Goal: Navigation & Orientation: Find specific page/section

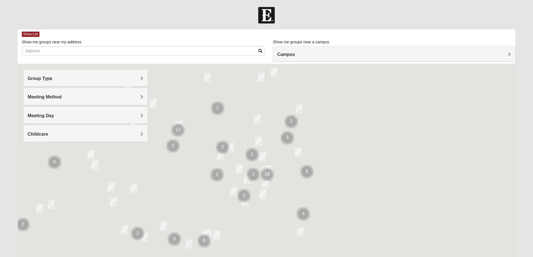
click at [122, 79] on h4 "Group Type" at bounding box center [86, 78] width 116 height 5
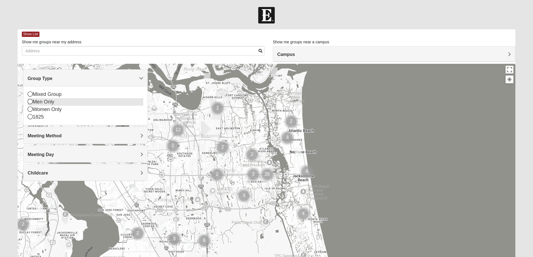
click at [32, 100] on icon at bounding box center [30, 101] width 5 height 5
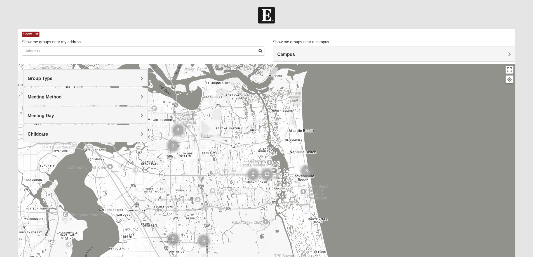
click at [46, 95] on span "Meeting Method" at bounding box center [45, 97] width 34 height 5
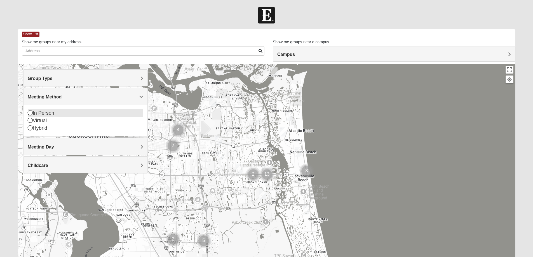
click at [29, 113] on icon at bounding box center [30, 112] width 5 height 5
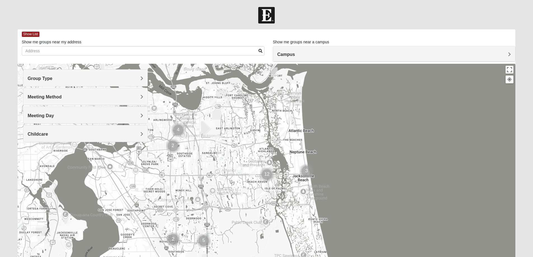
click at [57, 116] on h4 "Meeting Day" at bounding box center [86, 115] width 116 height 5
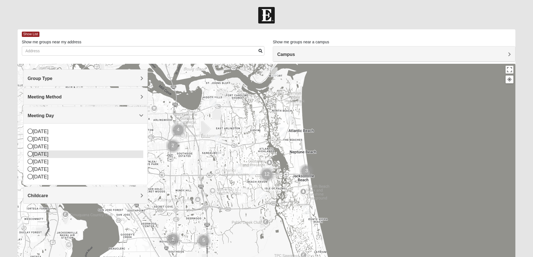
click at [29, 155] on icon at bounding box center [30, 153] width 5 height 5
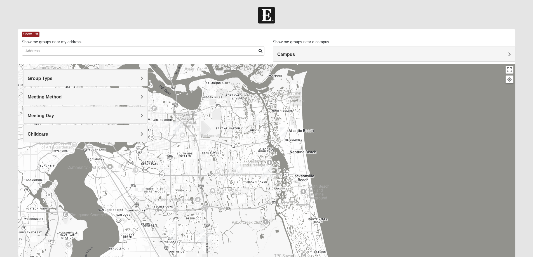
click at [283, 132] on img "Mens Boboc 32233" at bounding box center [283, 131] width 7 height 9
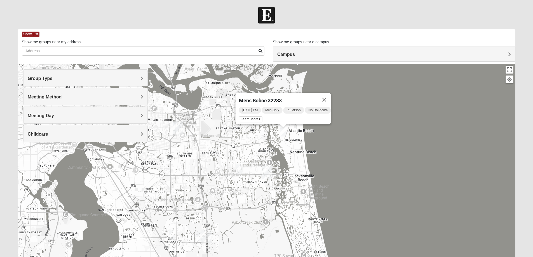
click at [93, 80] on h4 "Group Type" at bounding box center [86, 78] width 116 height 5
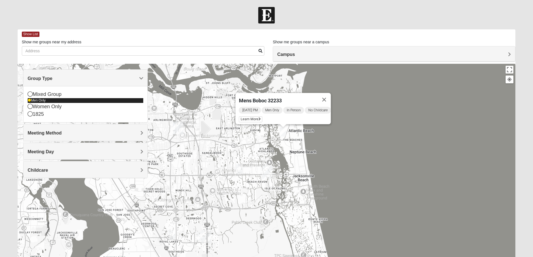
click at [29, 100] on icon at bounding box center [29, 100] width 3 height 3
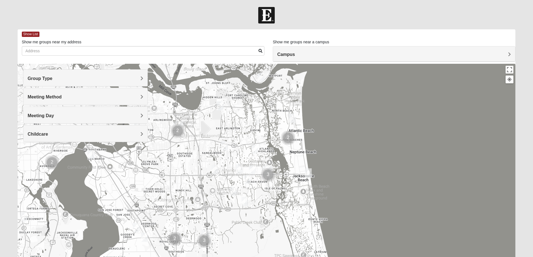
click at [30, 95] on span "Meeting Method" at bounding box center [45, 97] width 34 height 5
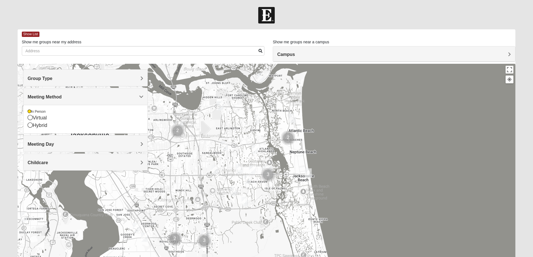
click at [30, 95] on span "Meeting Method" at bounding box center [45, 97] width 34 height 5
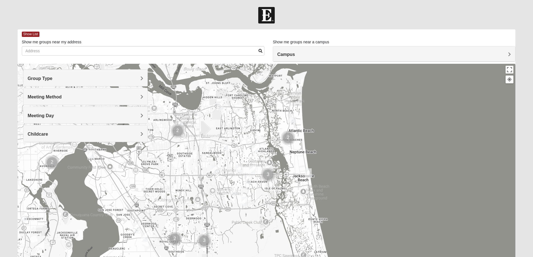
click at [52, 82] on div "Group Type" at bounding box center [86, 78] width 124 height 17
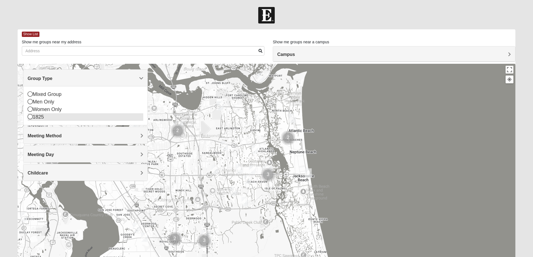
click at [30, 116] on icon at bounding box center [30, 116] width 5 height 5
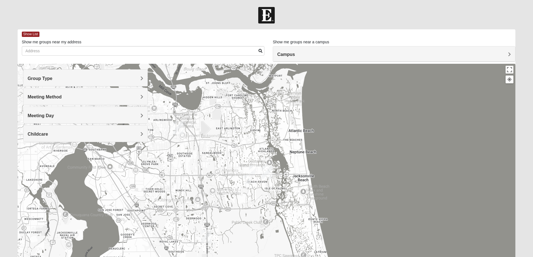
click at [53, 96] on span "Meeting Method" at bounding box center [45, 97] width 34 height 5
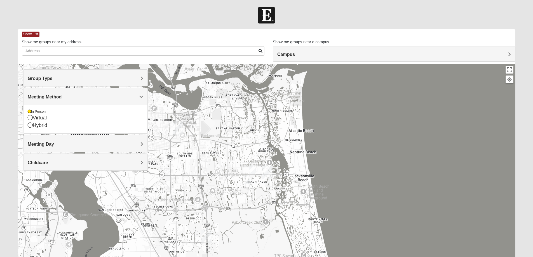
click at [70, 144] on h4 "Meeting Day" at bounding box center [86, 144] width 116 height 5
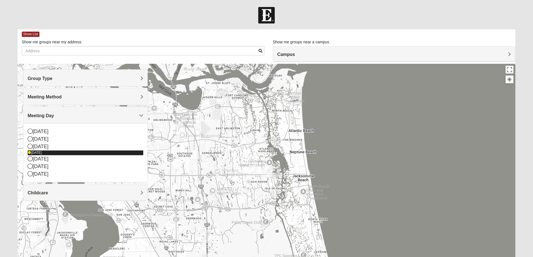
click at [29, 154] on icon at bounding box center [29, 152] width 3 height 3
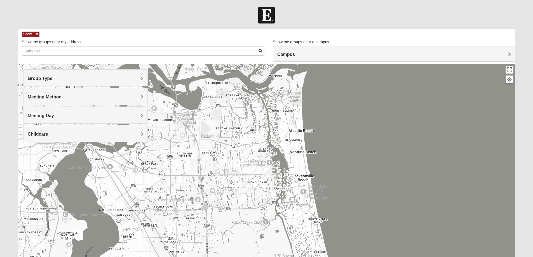
click at [46, 115] on span "Meeting Day" at bounding box center [41, 115] width 26 height 5
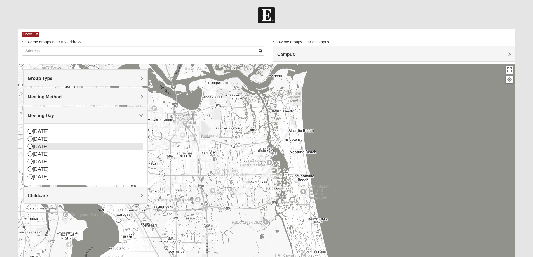
click at [41, 147] on div "[DATE]" at bounding box center [86, 147] width 116 height 8
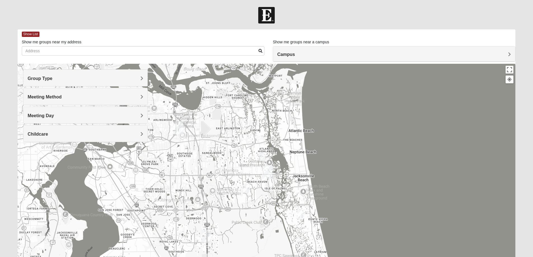
click at [65, 99] on h4 "Meeting Method" at bounding box center [86, 96] width 116 height 5
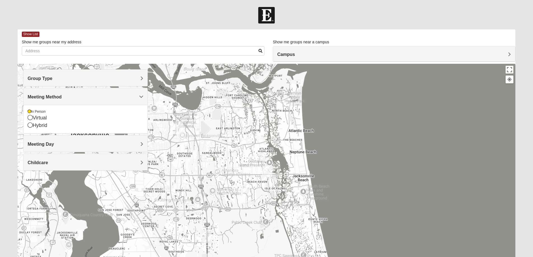
click at [67, 99] on h4 "Meeting Method" at bounding box center [86, 96] width 116 height 5
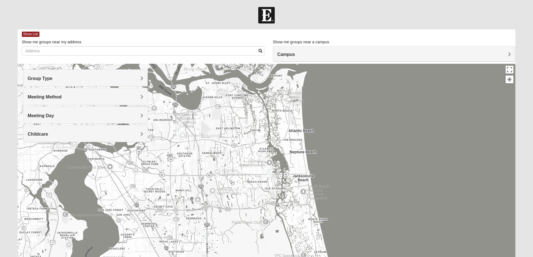
click at [66, 112] on div "Meeting Day" at bounding box center [86, 115] width 124 height 17
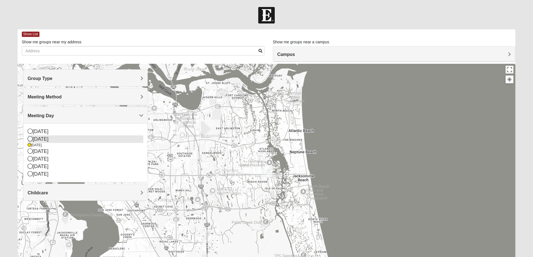
click at [47, 137] on div "[DATE]" at bounding box center [86, 139] width 116 height 8
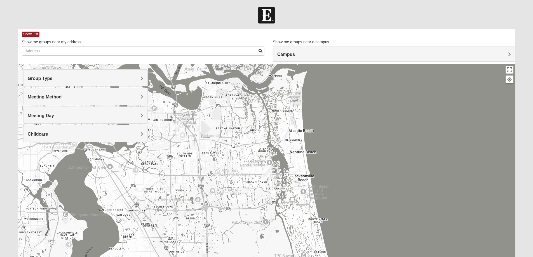
click at [285, 135] on img "1825 Mixed Arola 32233" at bounding box center [284, 133] width 7 height 9
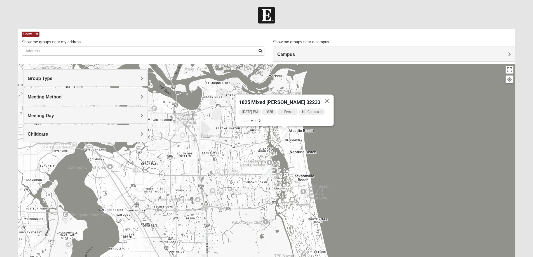
click at [71, 112] on div "Meeting Day" at bounding box center [86, 115] width 124 height 17
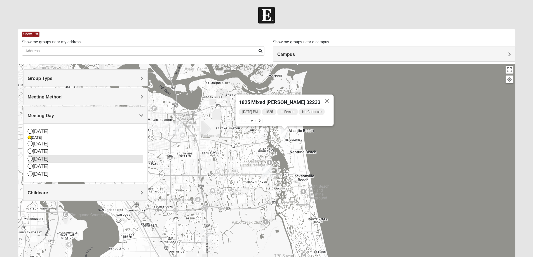
click at [40, 158] on div "[DATE]" at bounding box center [86, 159] width 116 height 8
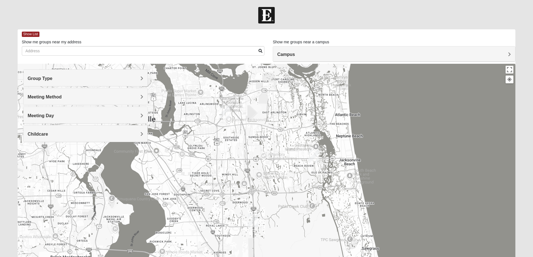
drag, startPoint x: 204, startPoint y: 216, endPoint x: 251, endPoint y: 206, distance: 47.6
click at [251, 206] on div at bounding box center [267, 176] width 498 height 224
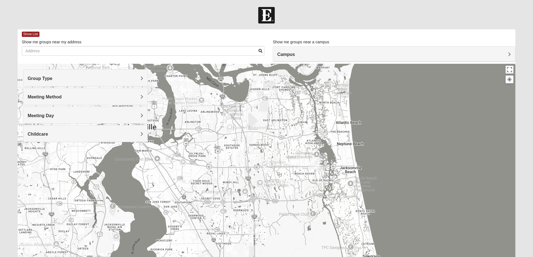
click at [83, 95] on h4 "Meeting Method" at bounding box center [86, 96] width 116 height 5
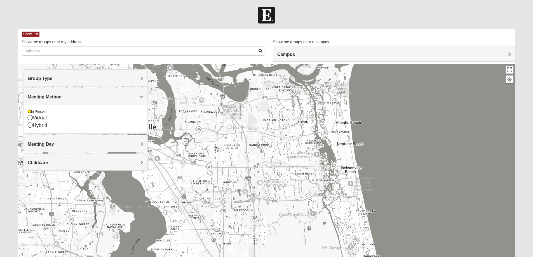
click at [83, 95] on h4 "Meeting Method" at bounding box center [86, 96] width 116 height 5
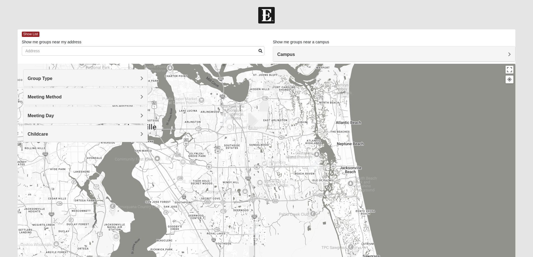
click at [81, 78] on h4 "Group Type" at bounding box center [86, 78] width 116 height 5
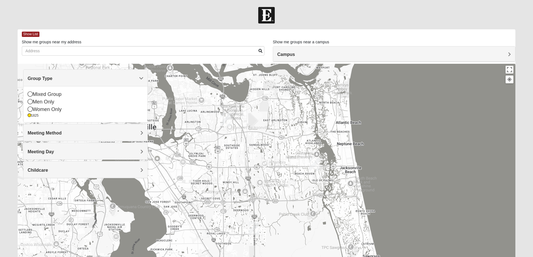
click at [79, 155] on div "Meeting Day" at bounding box center [86, 151] width 124 height 17
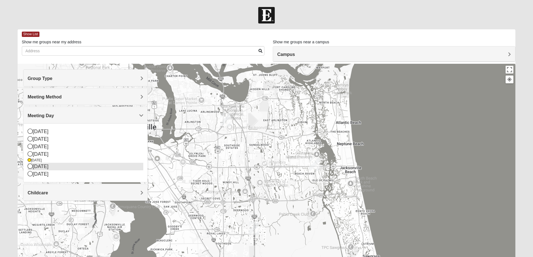
click at [72, 167] on div "[DATE]" at bounding box center [86, 167] width 116 height 8
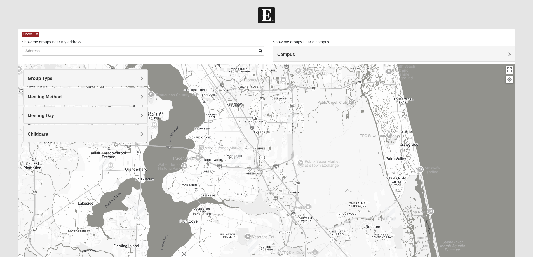
drag, startPoint x: 215, startPoint y: 191, endPoint x: 257, endPoint y: 73, distance: 125.1
click at [256, 72] on div at bounding box center [267, 176] width 498 height 224
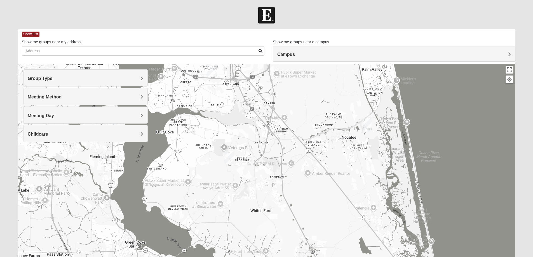
drag, startPoint x: 284, startPoint y: 195, endPoint x: 255, endPoint y: 116, distance: 84.3
click at [255, 114] on div at bounding box center [267, 176] width 498 height 224
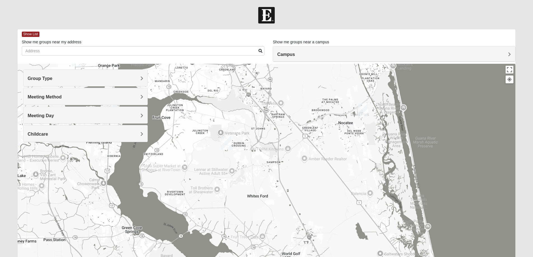
drag, startPoint x: 287, startPoint y: 114, endPoint x: 319, endPoint y: 245, distance: 134.9
click at [317, 240] on div at bounding box center [267, 176] width 498 height 224
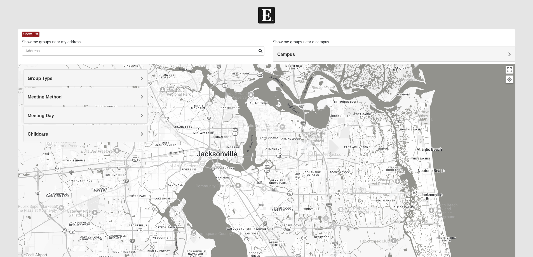
click at [76, 74] on div "Group Type" at bounding box center [86, 78] width 124 height 17
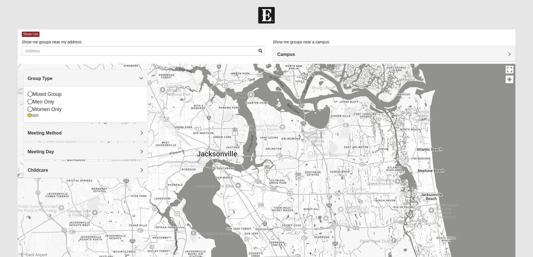
click at [76, 74] on div "Group Type" at bounding box center [86, 78] width 124 height 17
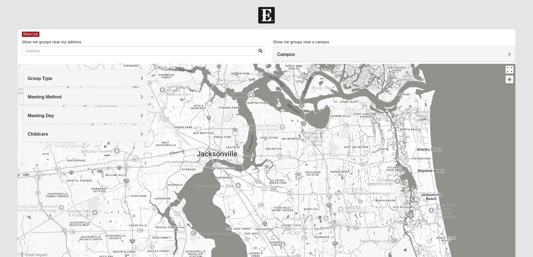
click at [63, 117] on h4 "Meeting Day" at bounding box center [86, 115] width 116 height 5
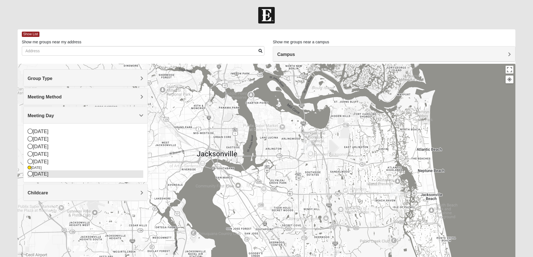
click at [41, 176] on div "[DATE]" at bounding box center [86, 174] width 116 height 8
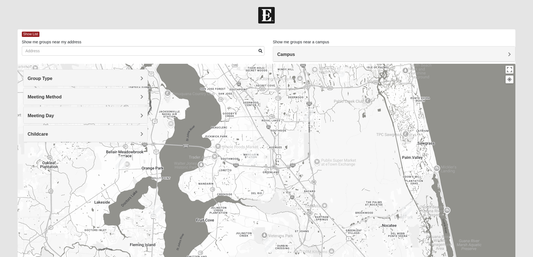
drag, startPoint x: 391, startPoint y: 208, endPoint x: 364, endPoint y: 73, distance: 137.9
click at [364, 73] on div at bounding box center [267, 176] width 498 height 224
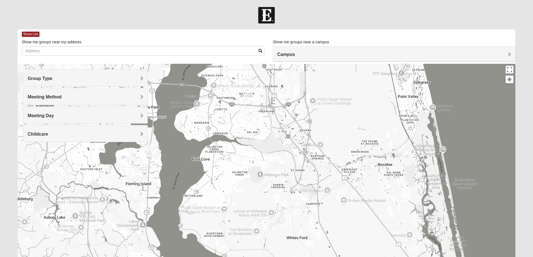
drag, startPoint x: 341, startPoint y: 212, endPoint x: 331, endPoint y: 128, distance: 84.5
click at [332, 130] on div at bounding box center [267, 176] width 498 height 224
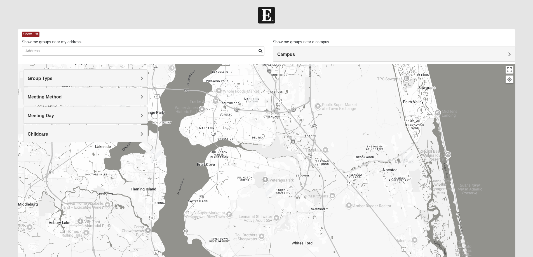
drag, startPoint x: 316, startPoint y: 112, endPoint x: 354, endPoint y: 222, distance: 117.1
click at [354, 222] on div at bounding box center [267, 176] width 498 height 224
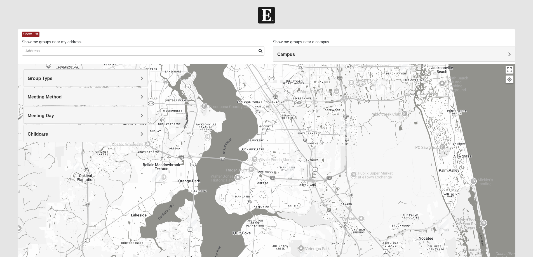
drag, startPoint x: 370, startPoint y: 211, endPoint x: 347, endPoint y: 147, distance: 68.3
click at [348, 153] on div at bounding box center [267, 176] width 498 height 224
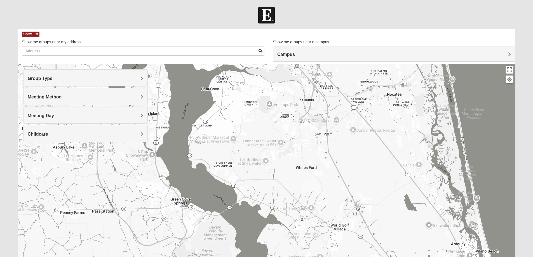
drag, startPoint x: 357, startPoint y: 222, endPoint x: 381, endPoint y: 228, distance: 24.8
click at [381, 228] on div at bounding box center [267, 176] width 498 height 224
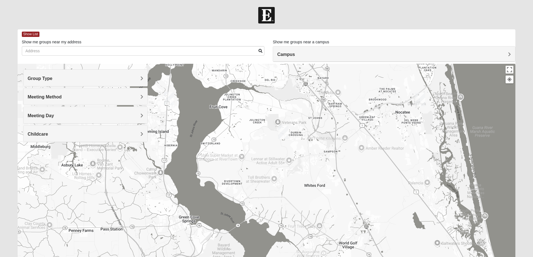
click at [117, 136] on h4 "Childcare" at bounding box center [86, 134] width 116 height 5
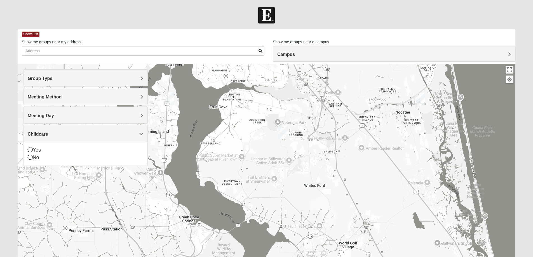
click at [117, 136] on h4 "Childcare" at bounding box center [86, 134] width 116 height 5
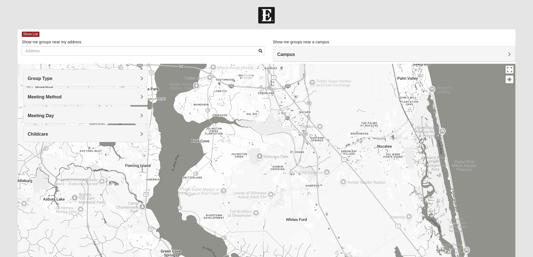
drag, startPoint x: 346, startPoint y: 121, endPoint x: 290, endPoint y: 230, distance: 122.9
click at [291, 230] on div at bounding box center [267, 176] width 498 height 224
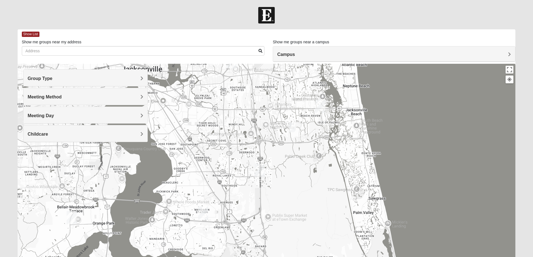
drag, startPoint x: 295, startPoint y: 139, endPoint x: 344, endPoint y: 180, distance: 64.1
click at [344, 180] on div at bounding box center [267, 176] width 498 height 224
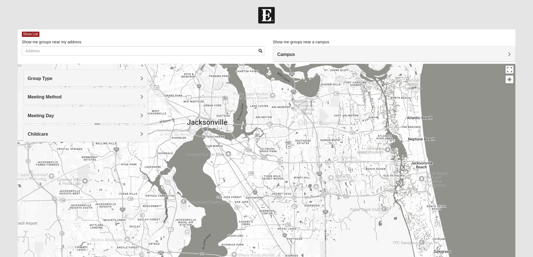
click at [358, 180] on img "1825 Womens Brunetti 32224" at bounding box center [357, 180] width 7 height 9
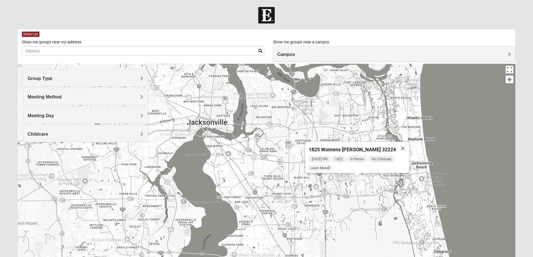
click at [358, 178] on img "1825 Womens Brunetti 32224" at bounding box center [357, 180] width 7 height 9
click at [75, 77] on h4 "Group Type" at bounding box center [86, 78] width 116 height 5
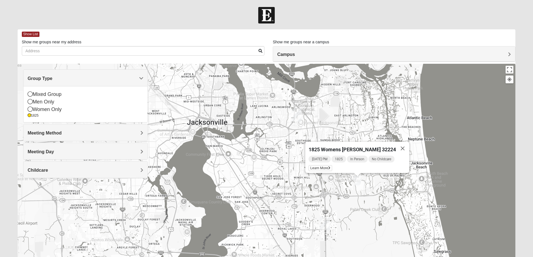
click at [75, 77] on h4 "Group Type" at bounding box center [86, 78] width 116 height 5
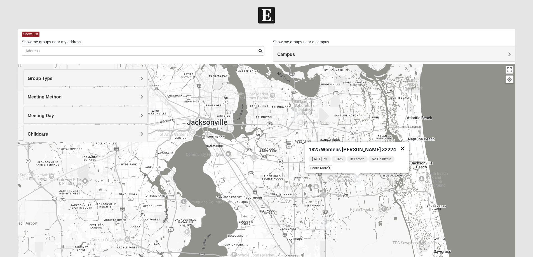
click at [401, 144] on button "Close" at bounding box center [402, 148] width 13 height 13
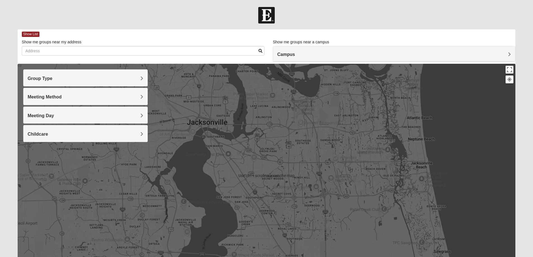
scroll to position [51, 0]
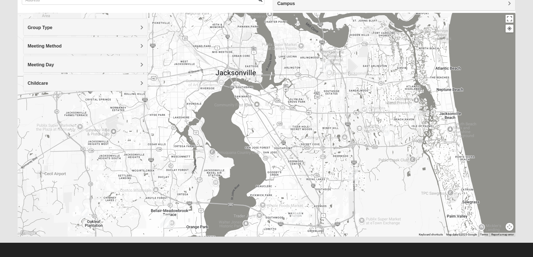
drag, startPoint x: 392, startPoint y: 143, endPoint x: 433, endPoint y: 145, distance: 41.2
click at [433, 145] on div at bounding box center [267, 125] width 498 height 224
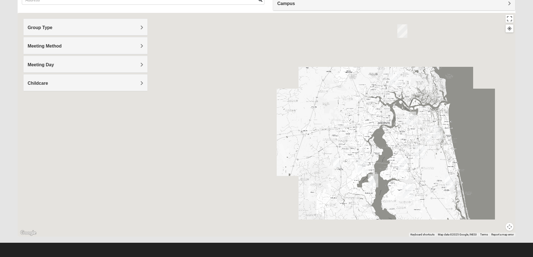
click at [442, 148] on div at bounding box center [267, 125] width 498 height 224
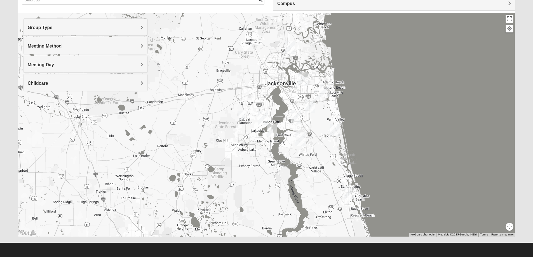
drag, startPoint x: 433, startPoint y: 165, endPoint x: 316, endPoint y: 132, distance: 120.9
click at [317, 121] on div at bounding box center [267, 125] width 498 height 224
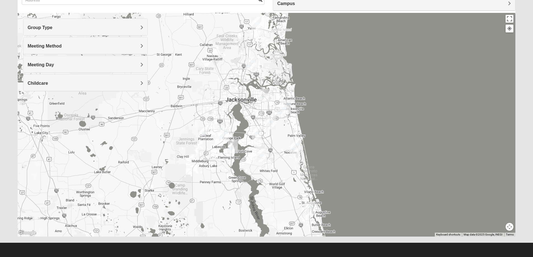
drag, startPoint x: 378, startPoint y: 156, endPoint x: 339, endPoint y: 172, distance: 43.0
click at [339, 172] on div at bounding box center [267, 125] width 498 height 224
